Goal: Information Seeking & Learning: Learn about a topic

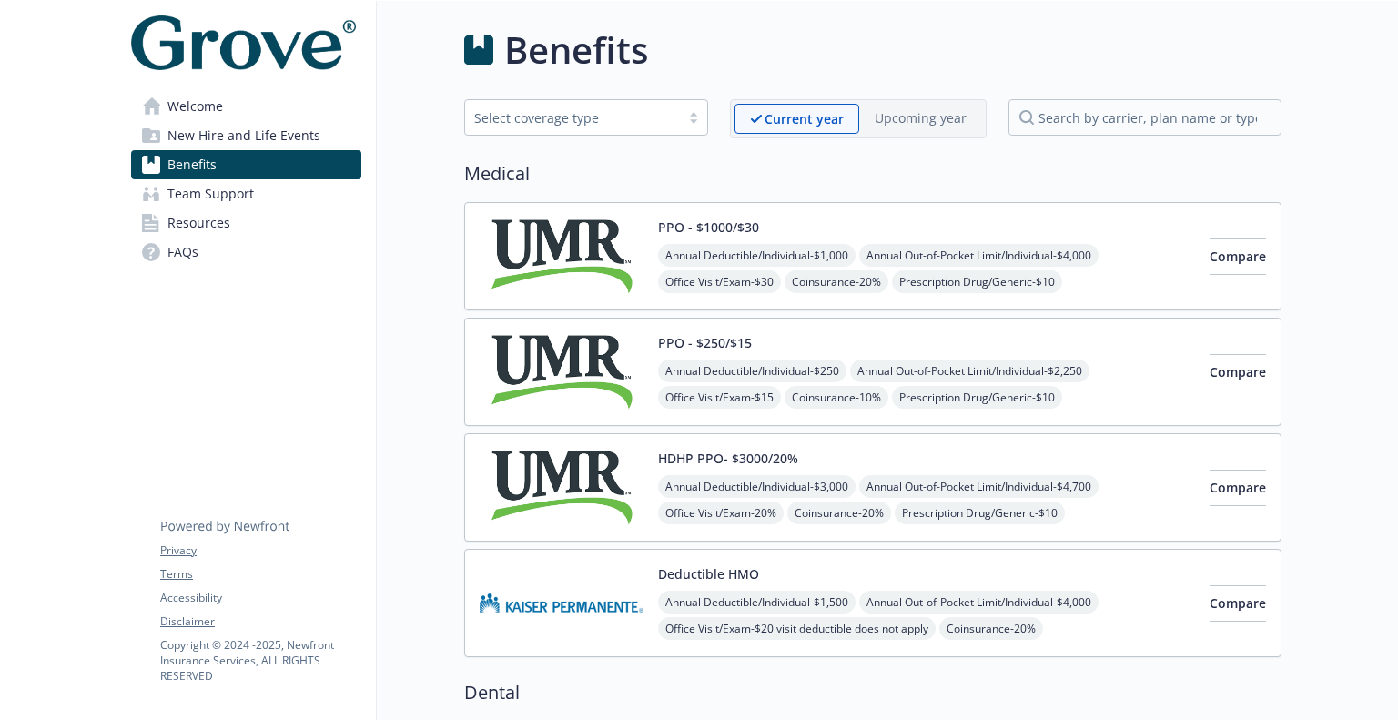
click at [233, 134] on span "New Hire and Life Events" at bounding box center [243, 135] width 153 height 29
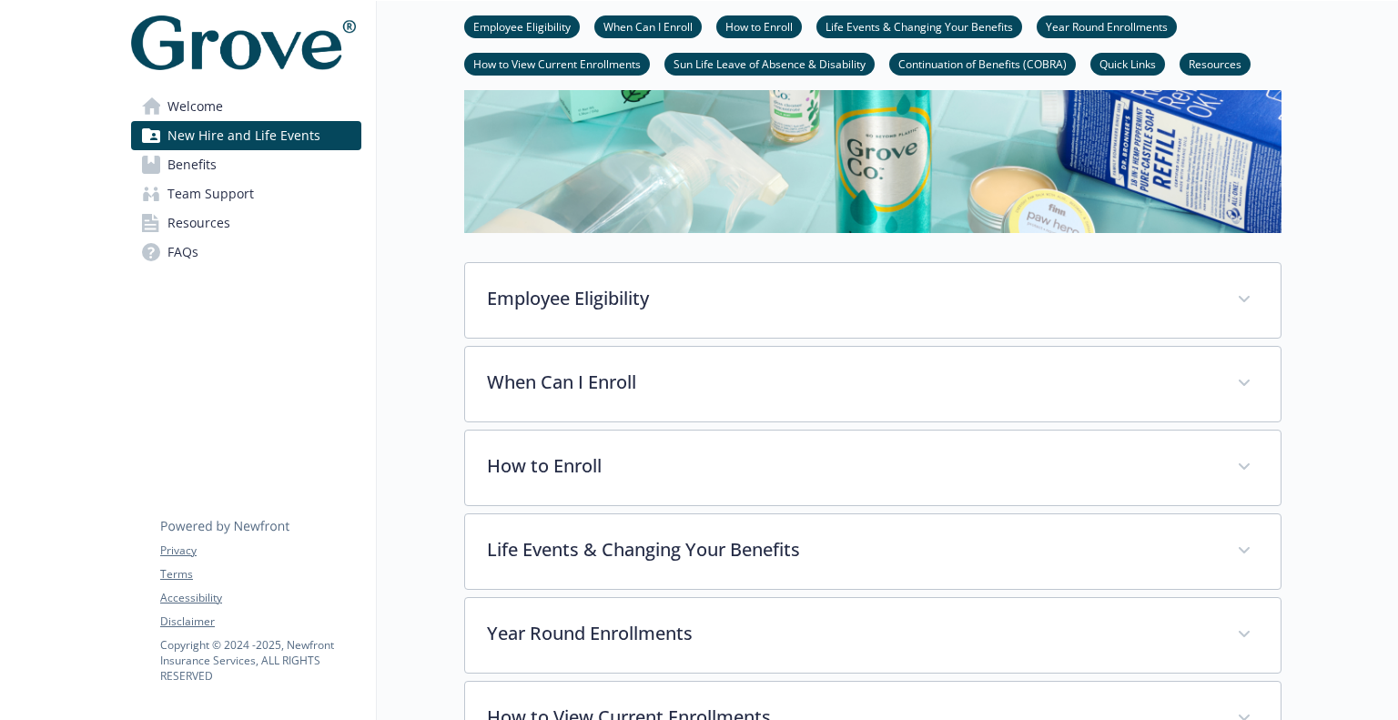
scroll to position [364, 0]
